Goal: Find specific page/section: Find specific page/section

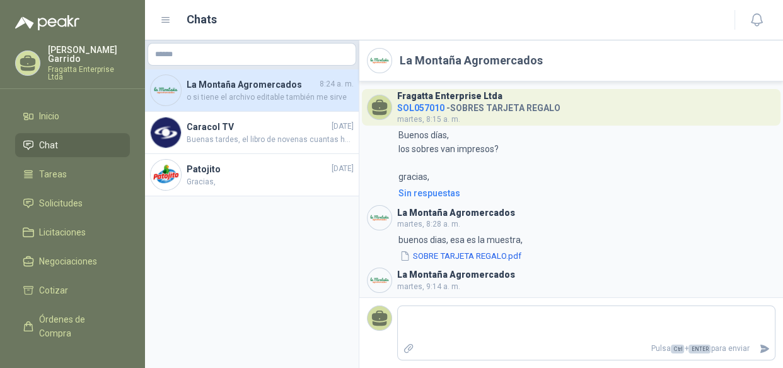
scroll to position [540, 0]
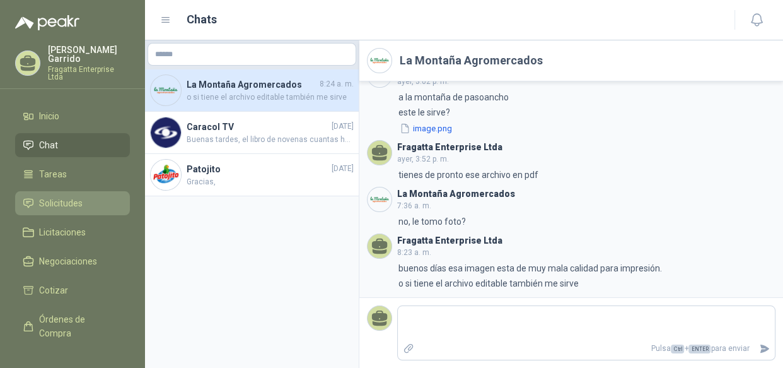
click at [44, 196] on span "Solicitudes" at bounding box center [61, 203] width 44 height 14
